Goal: Find specific page/section: Find specific page/section

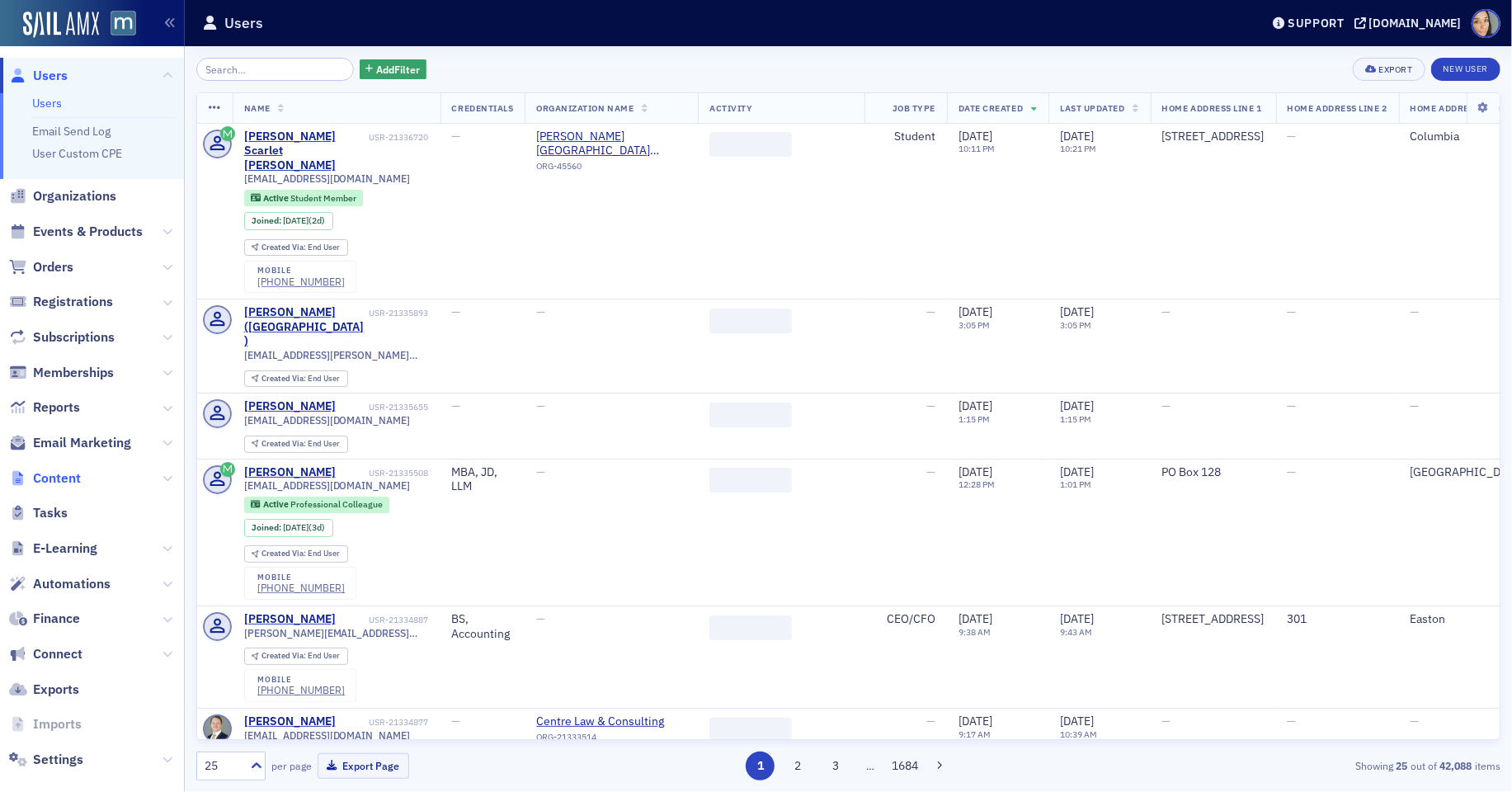
click at [63, 479] on span "Content" at bounding box center [57, 478] width 48 height 18
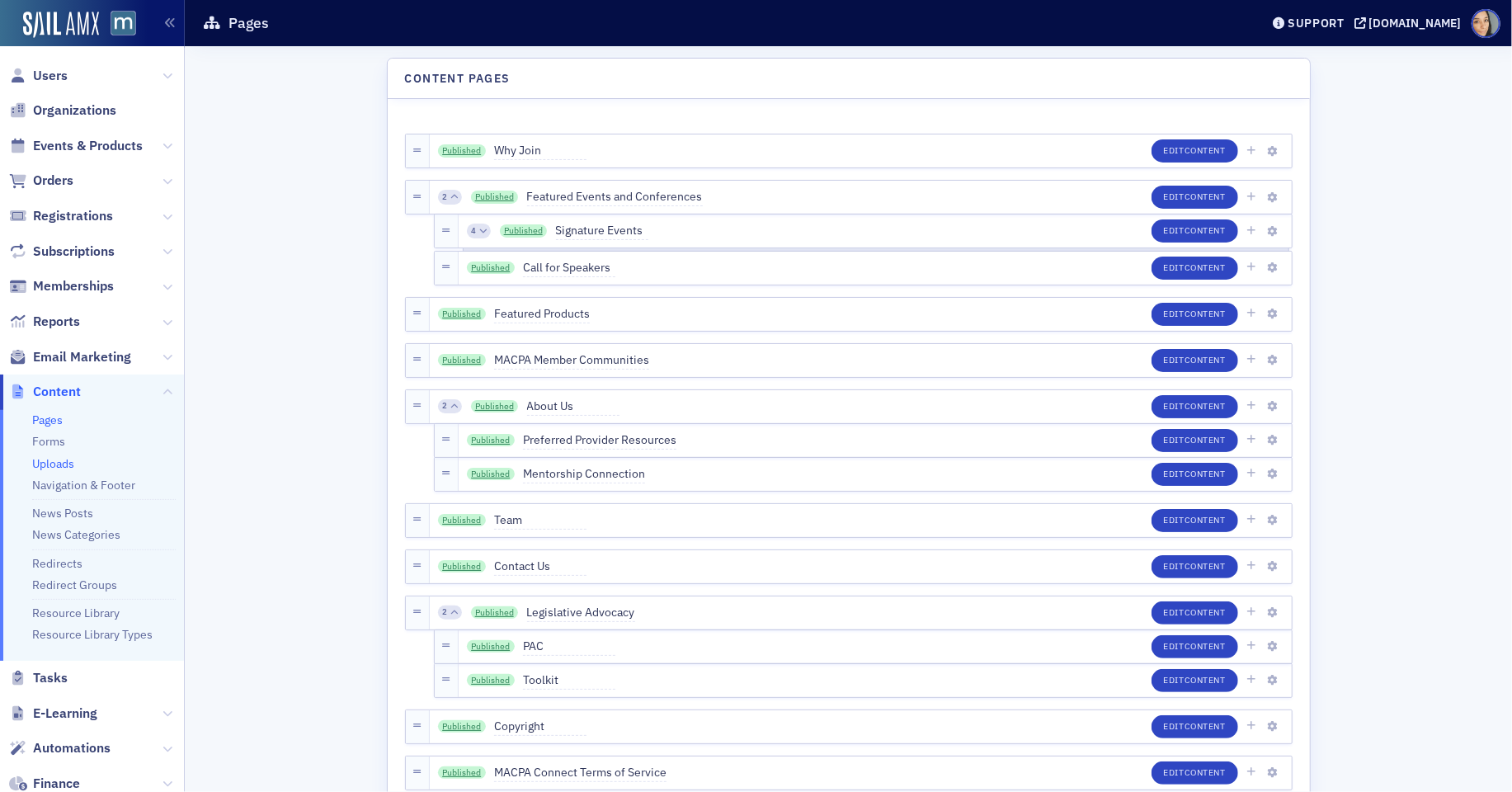
click at [51, 462] on link "Uploads" at bounding box center [53, 463] width 42 height 15
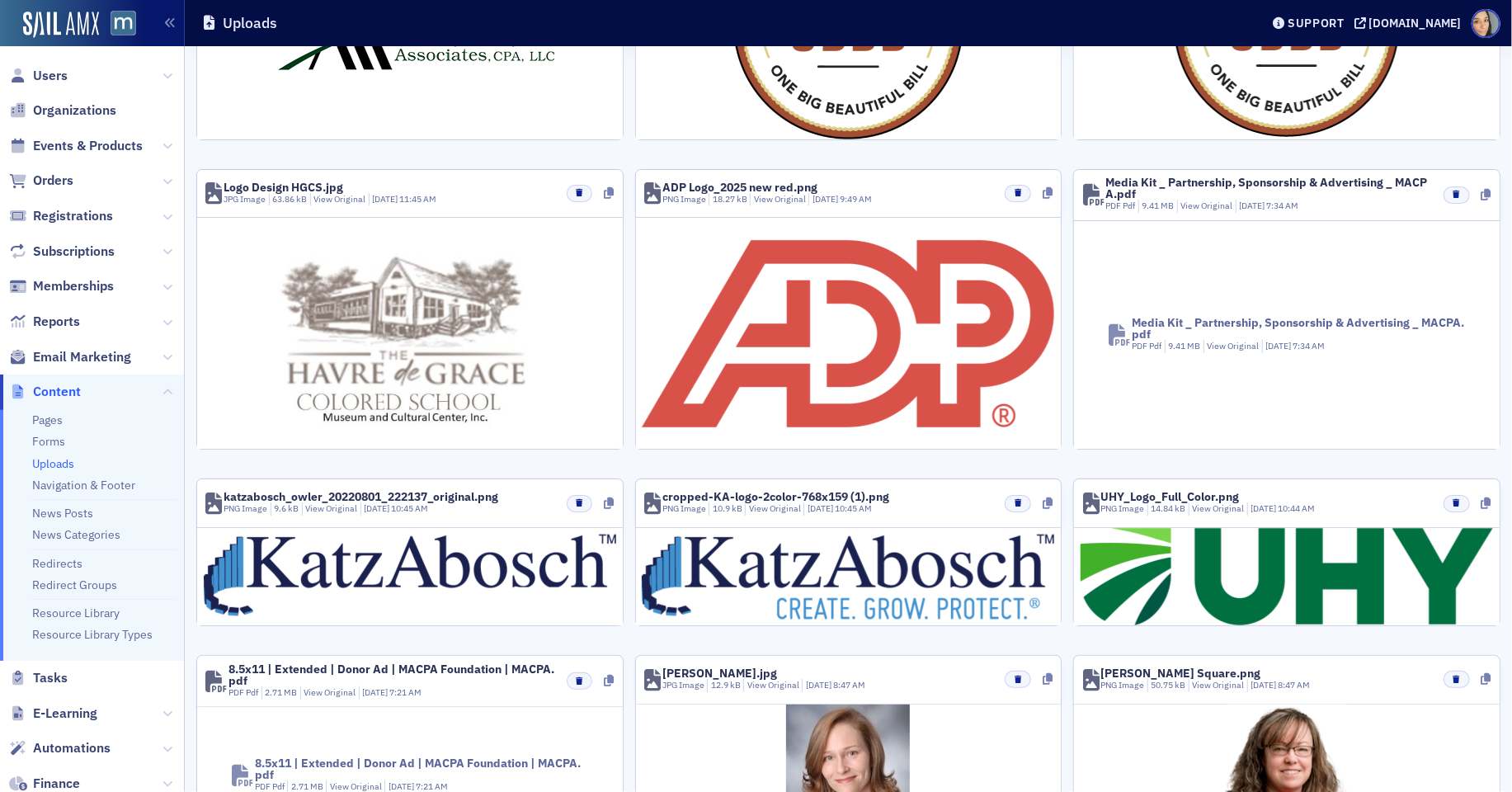
scroll to position [732, 0]
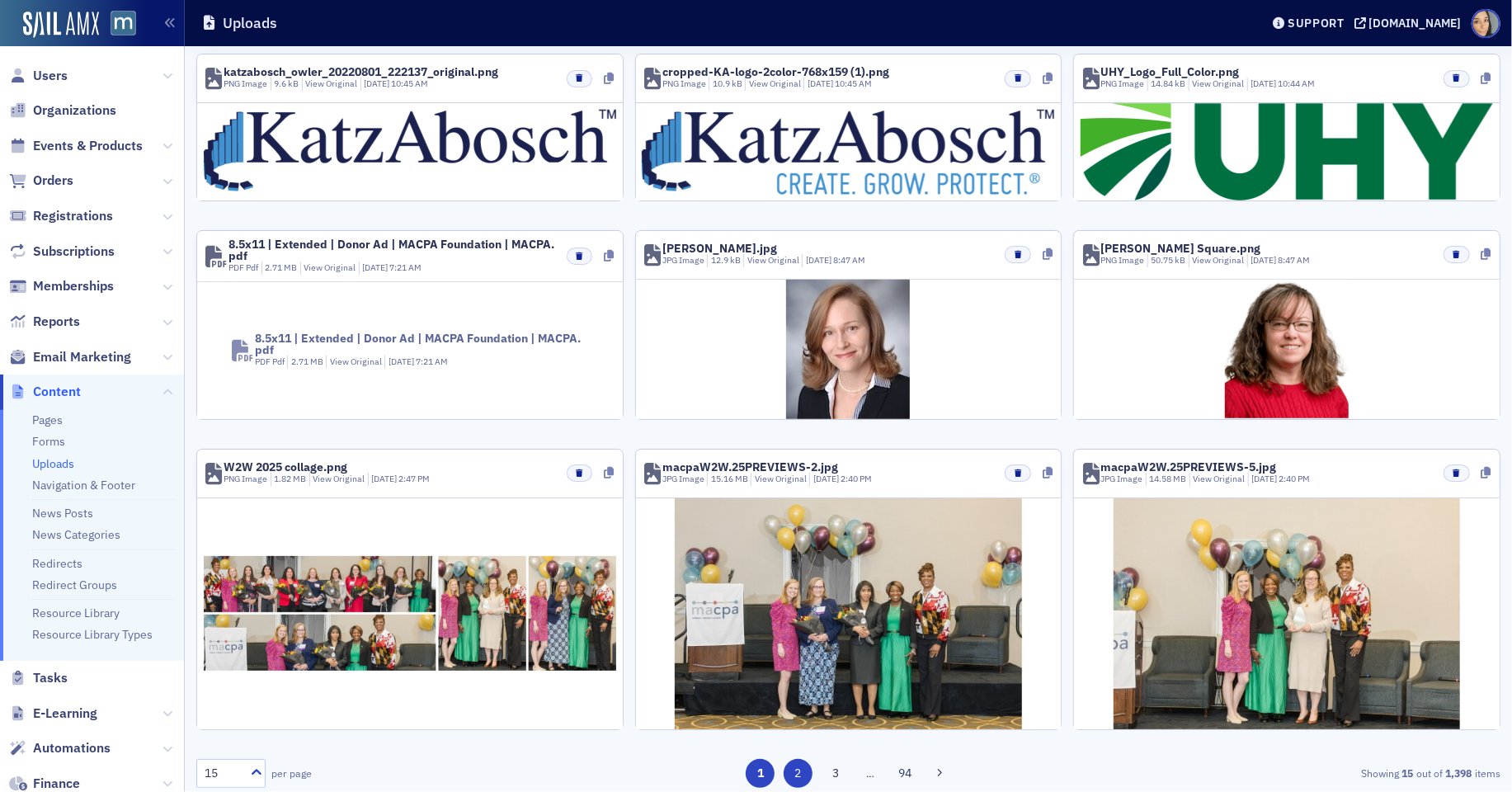
click at [798, 767] on button "2" at bounding box center [798, 773] width 29 height 29
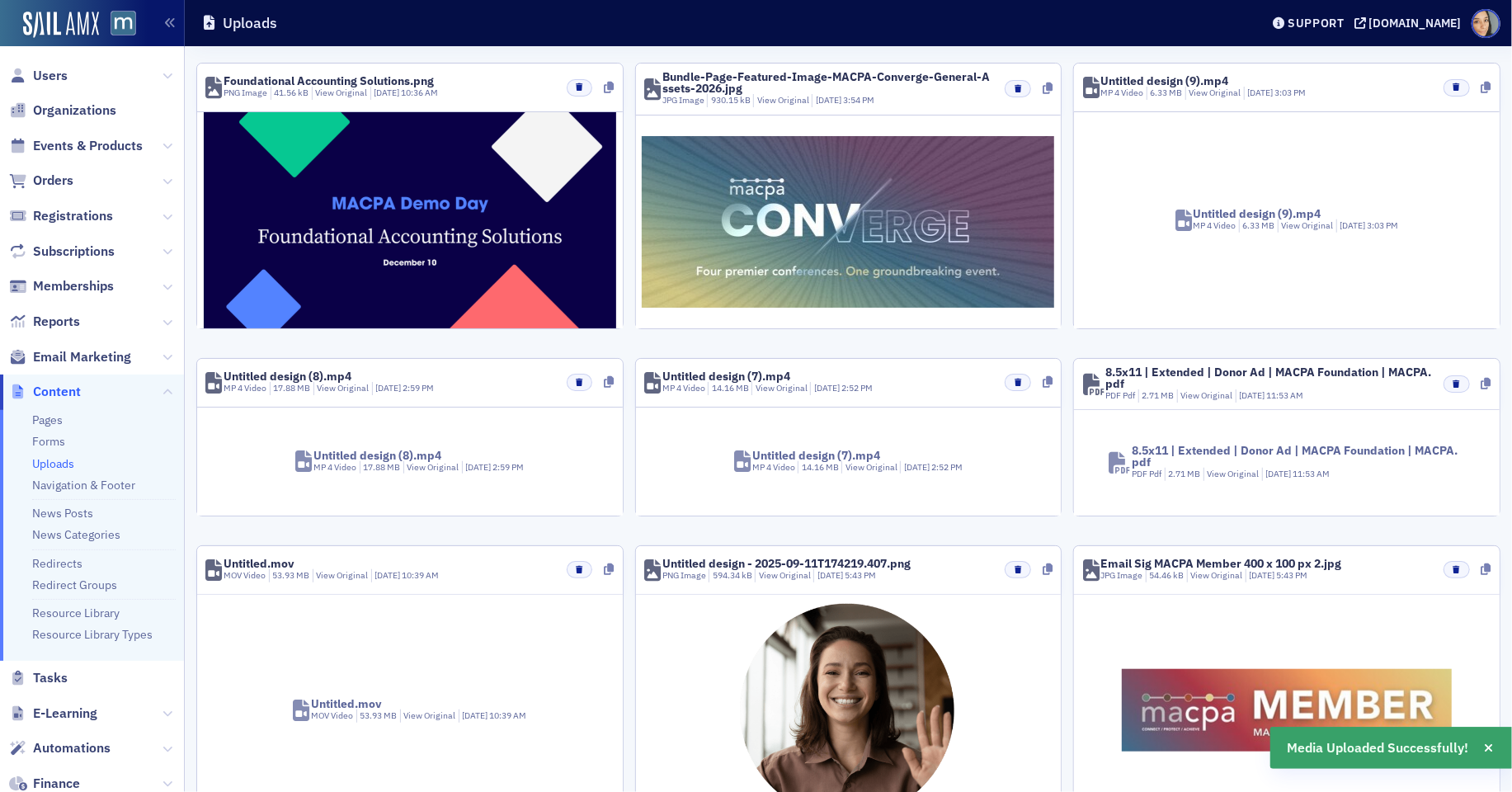
scroll to position [820, 0]
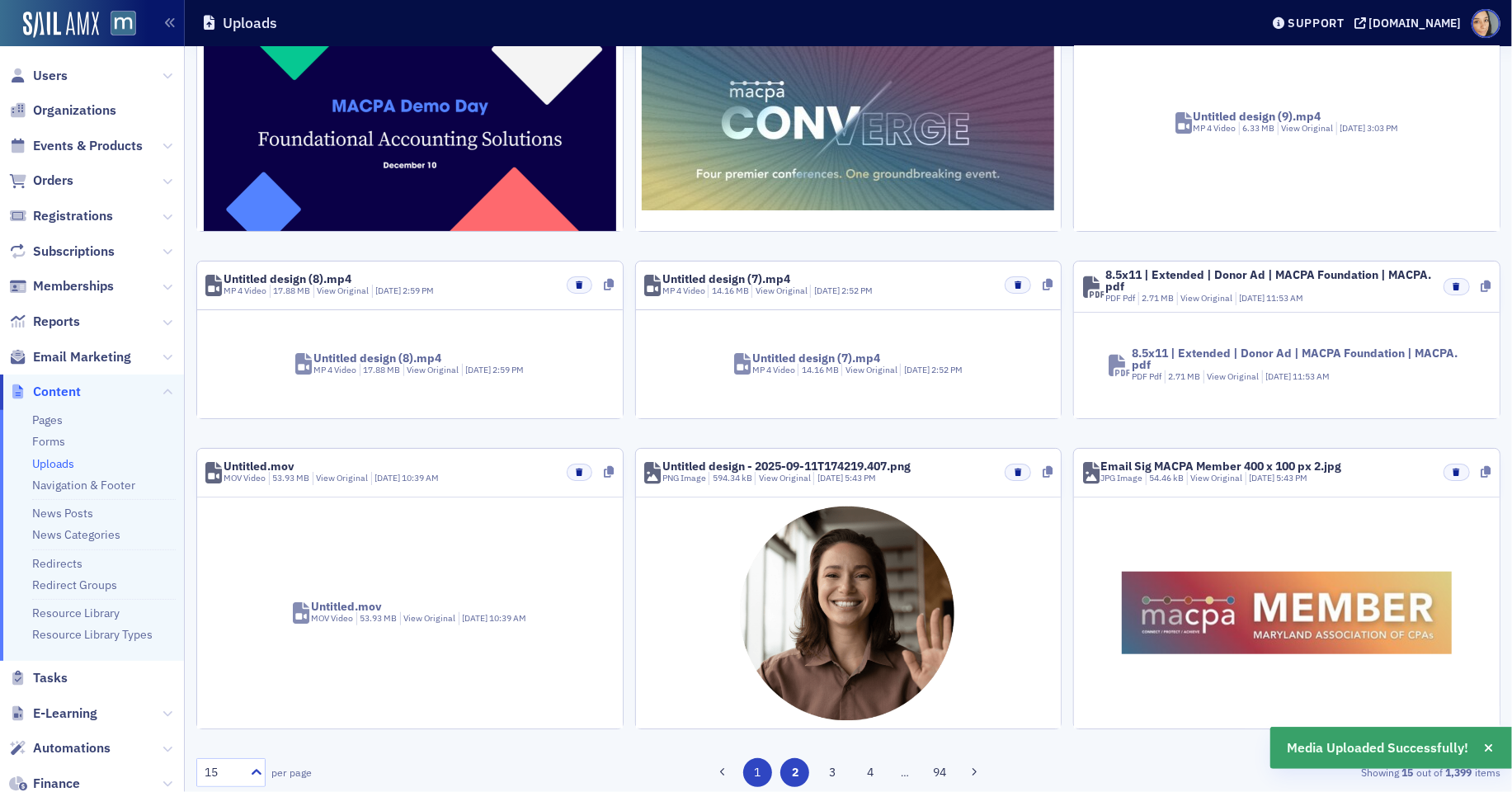
click at [761, 769] on button "1" at bounding box center [757, 772] width 29 height 29
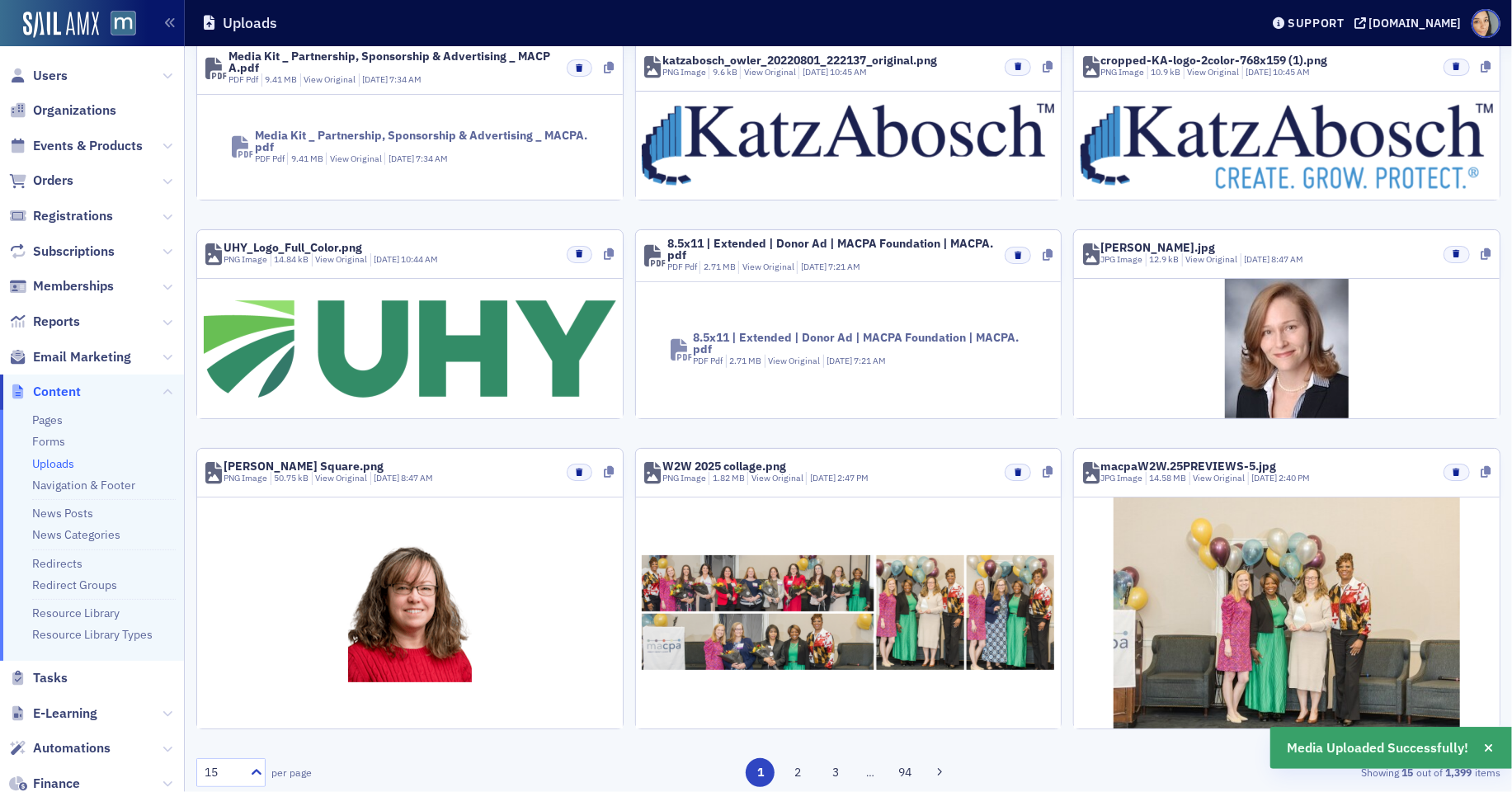
scroll to position [0, 0]
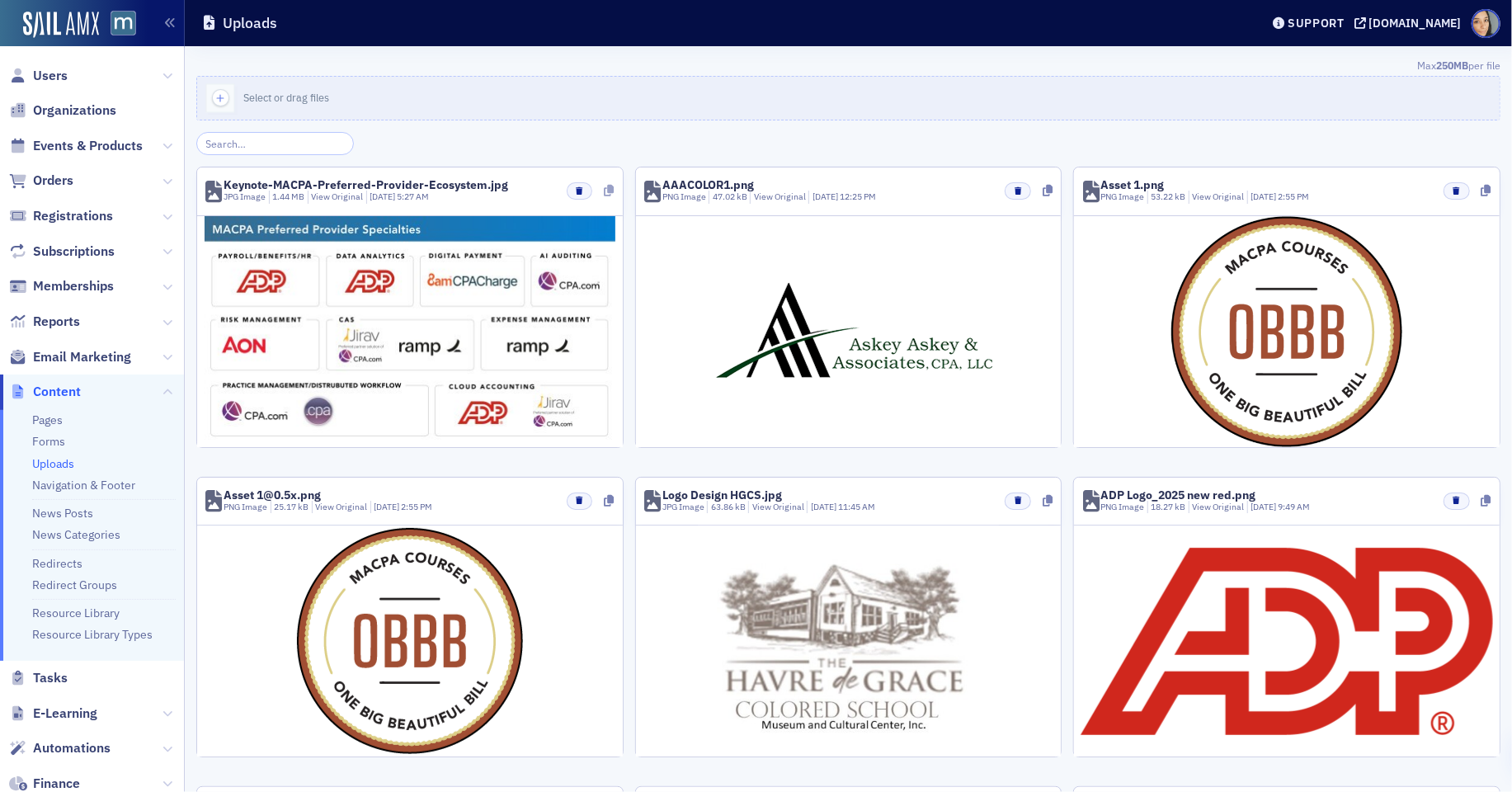
click at [612, 185] on icon at bounding box center [609, 190] width 10 height 12
